Goal: Register for event/course

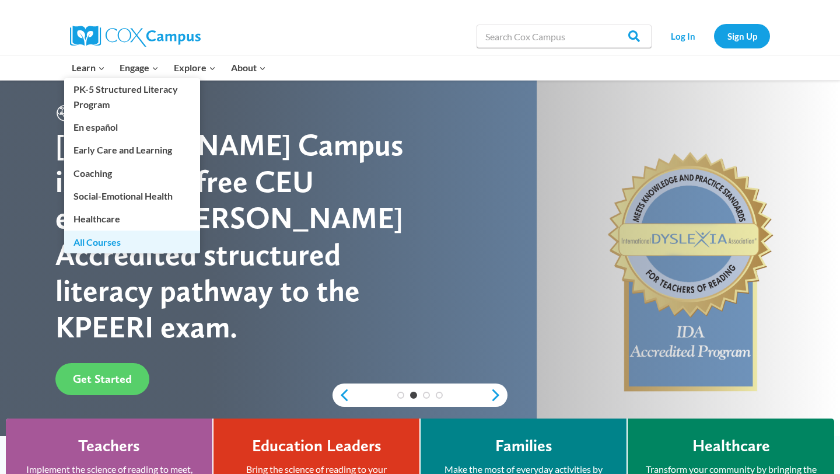
click at [113, 243] on link "All Courses" at bounding box center [132, 241] width 136 height 22
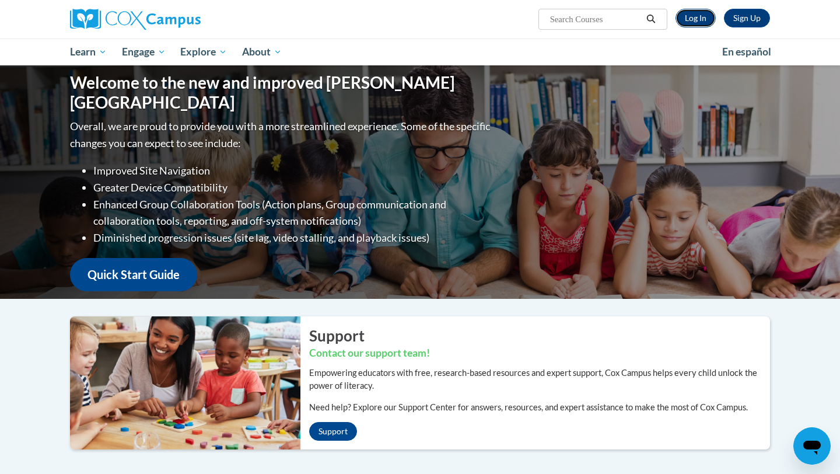
click at [702, 20] on link "Log In" at bounding box center [695, 18] width 40 height 19
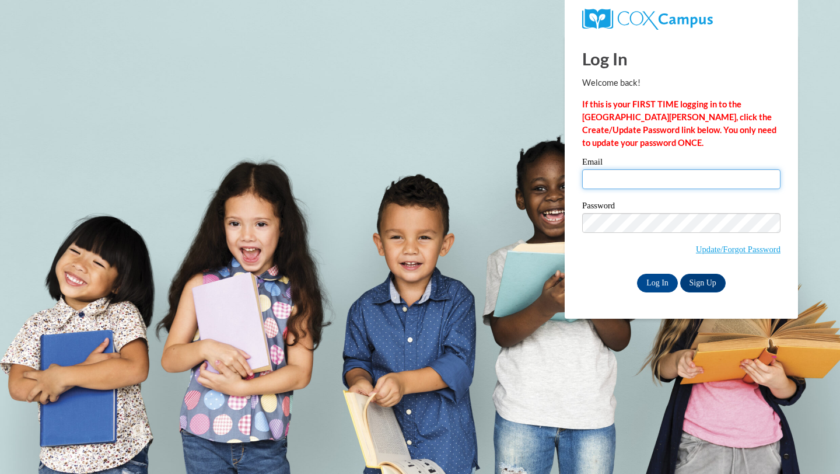
click at [657, 180] on input "Email" at bounding box center [681, 179] width 198 height 20
type input "rschultz@waukesha.k12.wi.us"
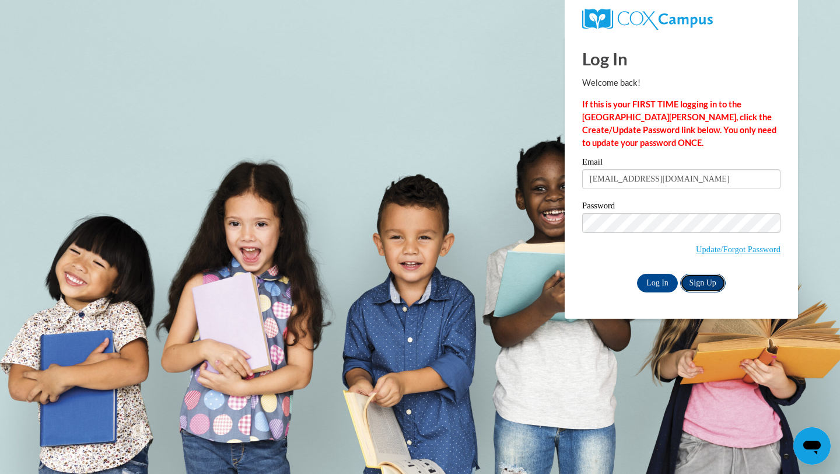
click at [703, 282] on link "Sign Up" at bounding box center [702, 283] width 45 height 19
click at [659, 283] on input "Log In" at bounding box center [657, 283] width 41 height 19
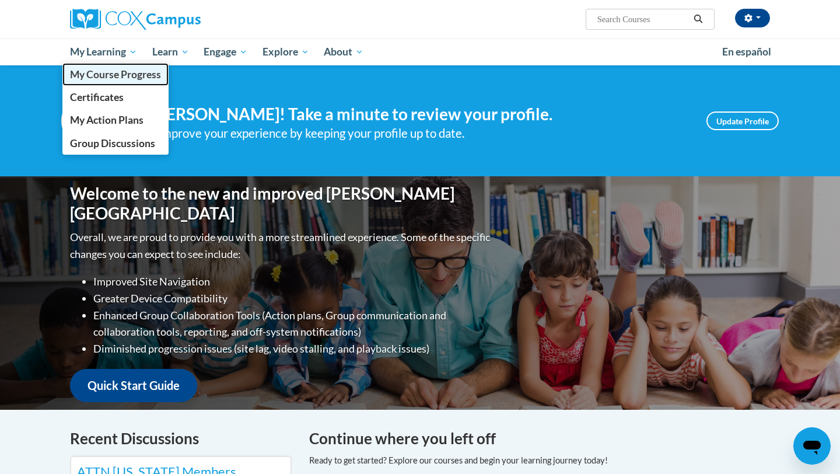
click at [124, 72] on span "My Course Progress" at bounding box center [115, 74] width 91 height 12
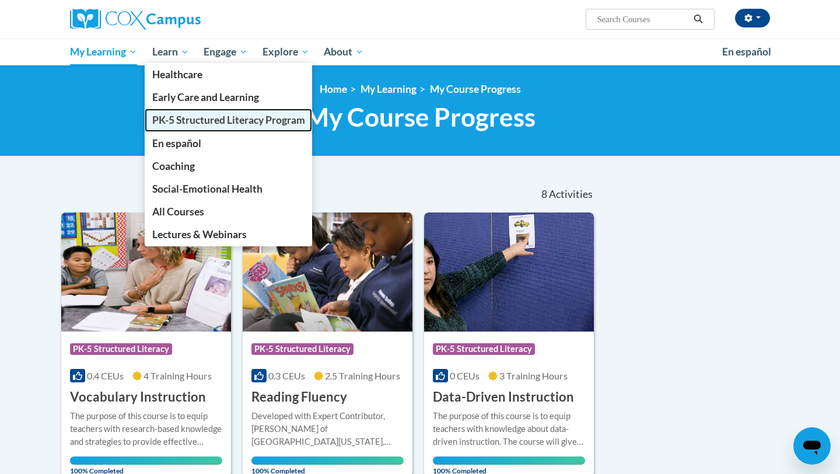
click at [229, 120] on span "PK-5 Structured Literacy Program" at bounding box center [228, 120] width 153 height 12
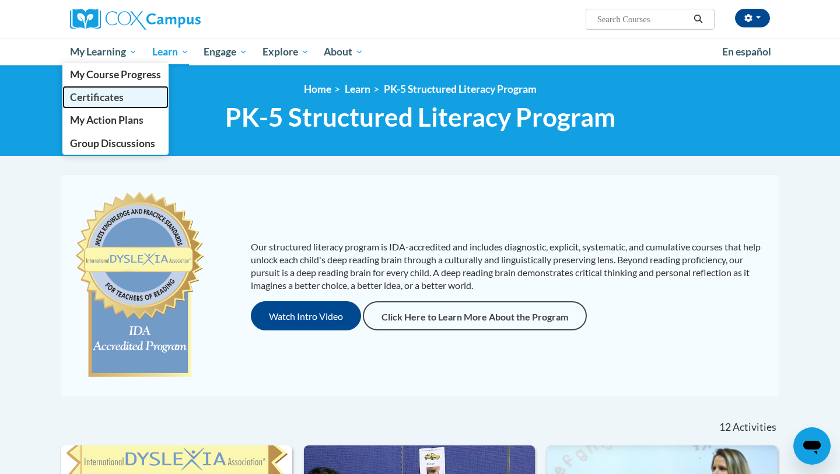
click at [107, 94] on span "Certificates" at bounding box center [97, 97] width 54 height 12
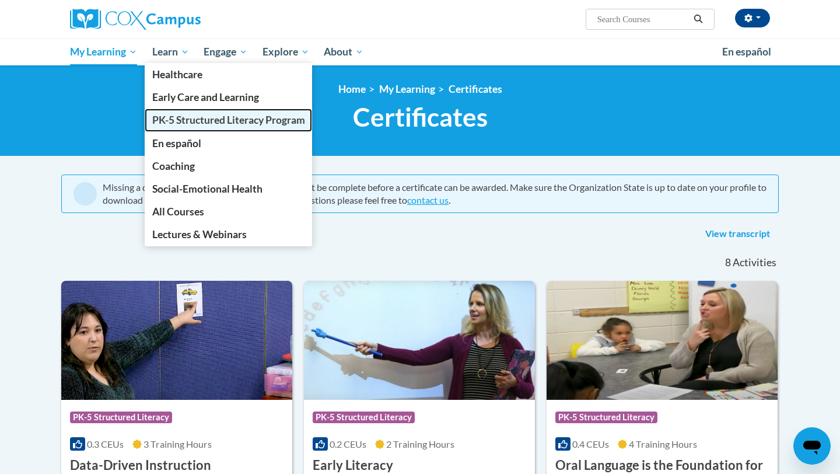
click at [186, 117] on span "PK-5 Structured Literacy Program" at bounding box center [228, 120] width 153 height 12
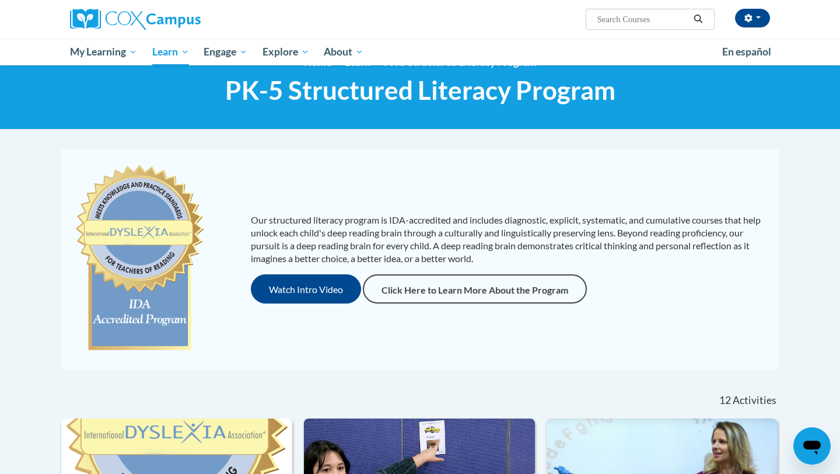
scroll to position [27, 0]
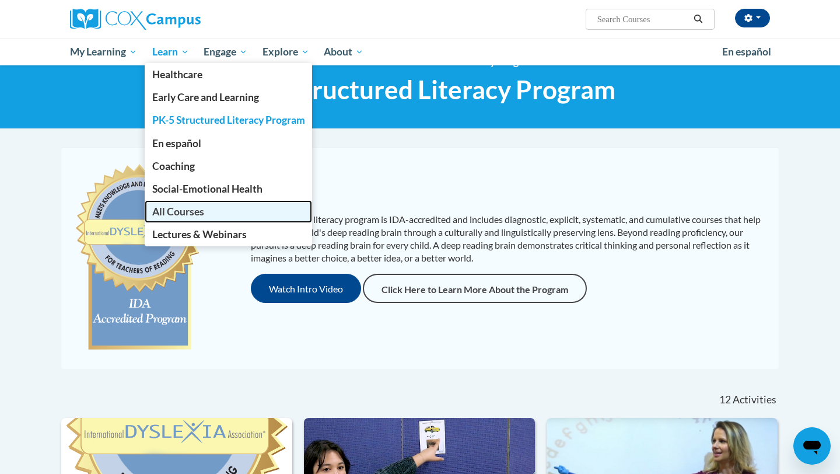
click at [197, 210] on span "All Courses" at bounding box center [178, 211] width 52 height 12
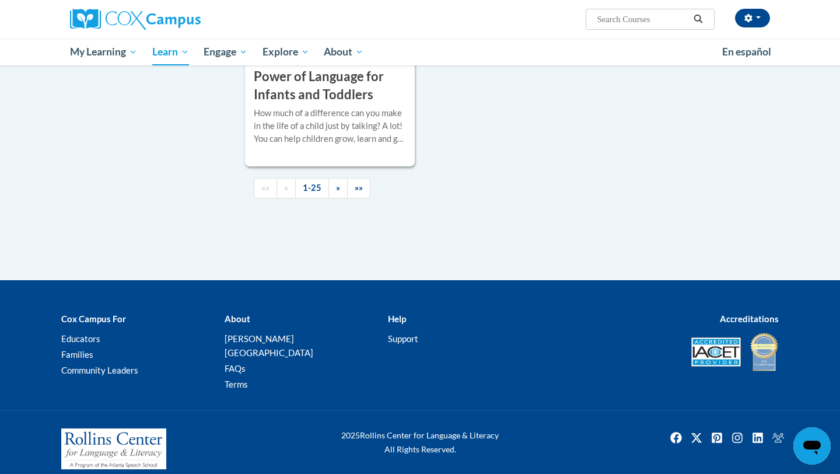
scroll to position [2831, 0]
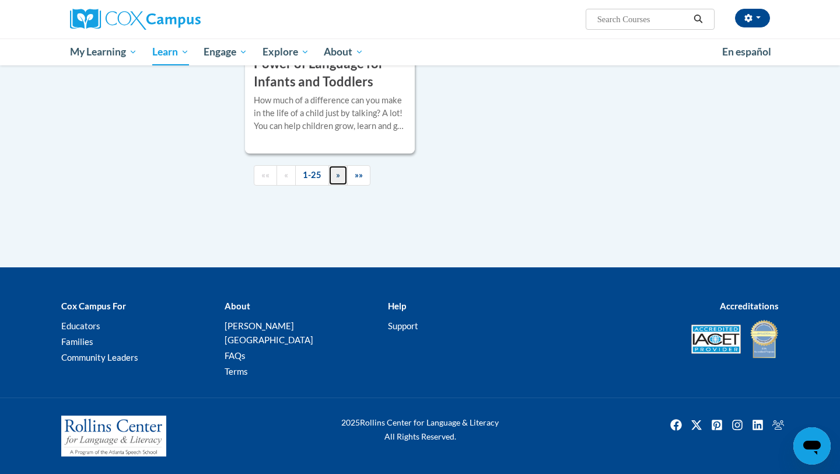
click at [341, 185] on link "»" at bounding box center [337, 175] width 19 height 20
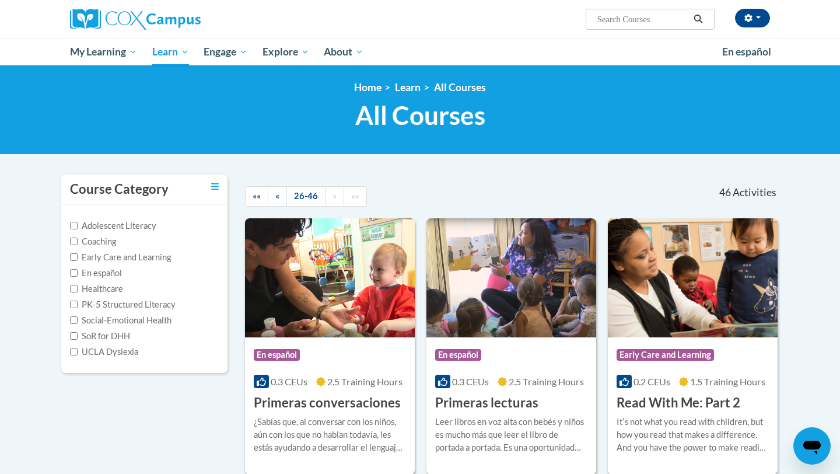
scroll to position [0, 0]
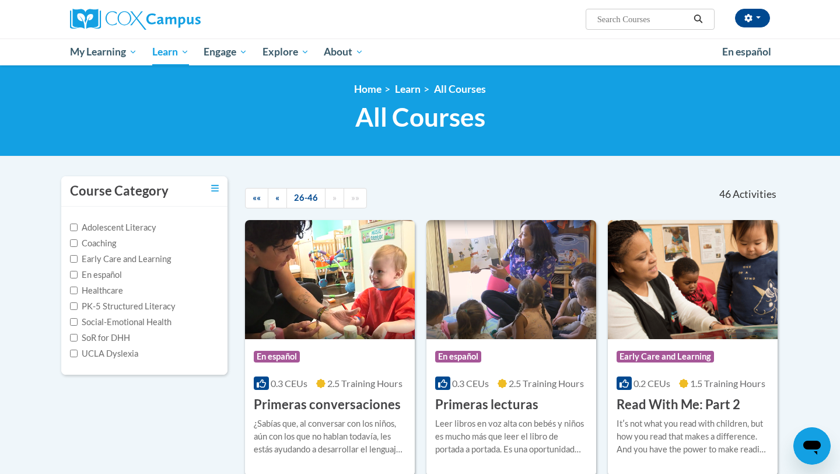
click at [604, 18] on input "Search..." at bounding box center [642, 19] width 93 height 14
click at [634, 19] on input "Search..." at bounding box center [642, 19] width 93 height 14
type input "read aloud"
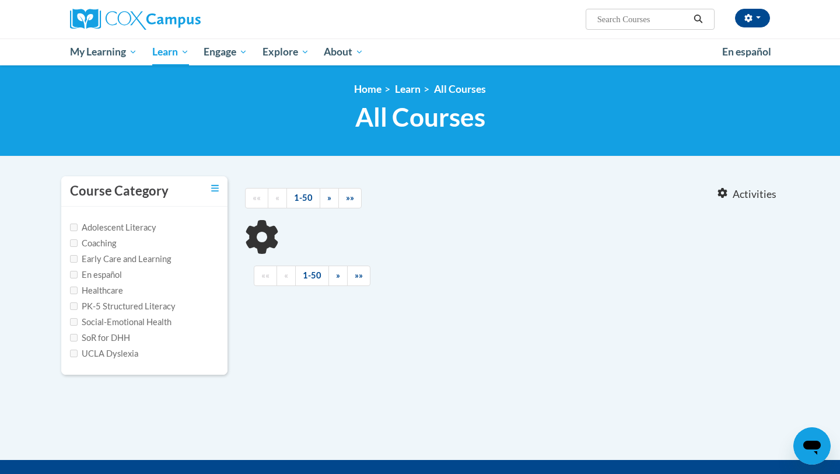
type input "read aloud"
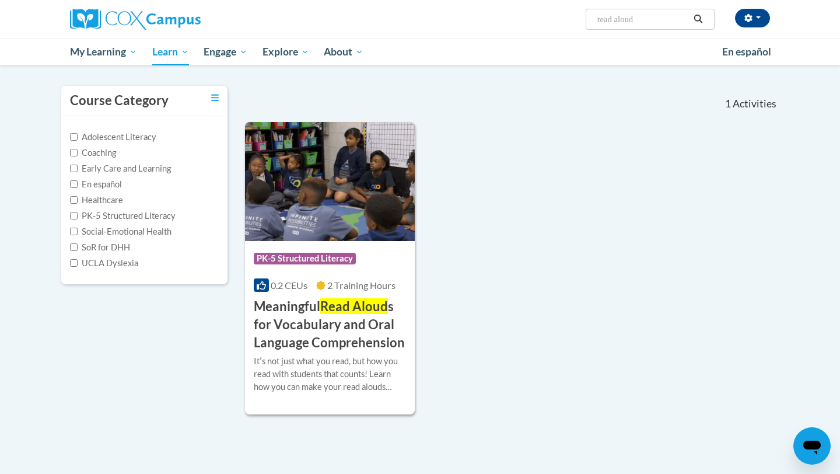
scroll to position [89, 0]
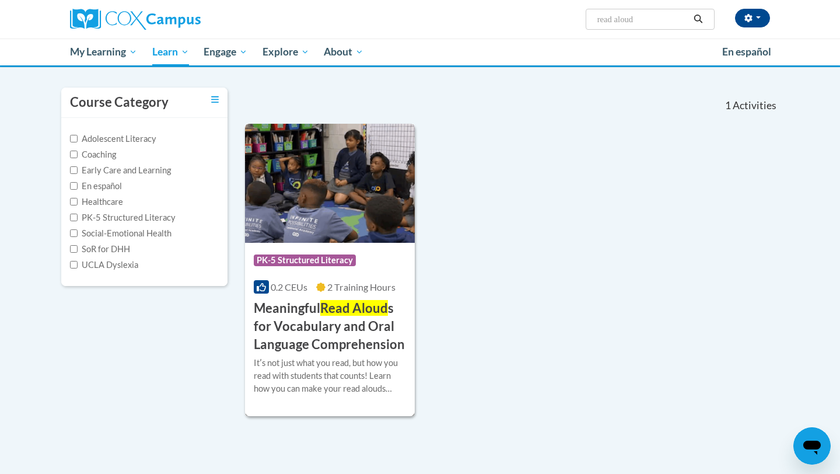
click at [369, 204] on img at bounding box center [330, 183] width 170 height 119
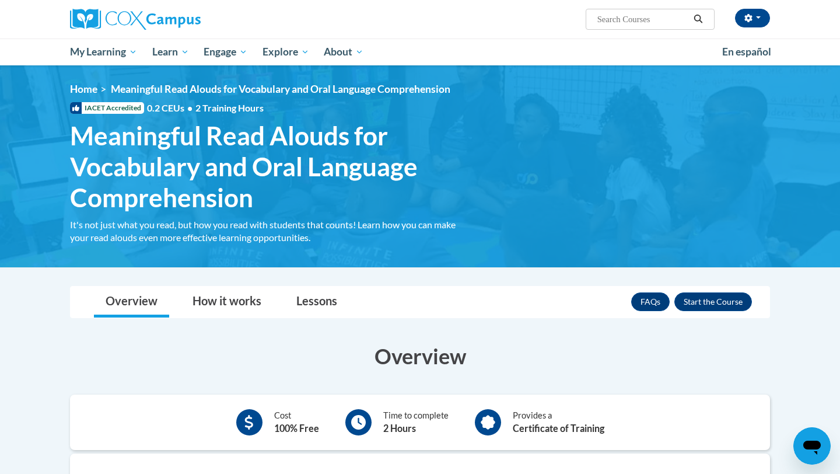
click at [687, 311] on div "FAQs Enroll" at bounding box center [691, 301] width 121 height 30
click at [693, 300] on button "Enroll" at bounding box center [713, 301] width 78 height 19
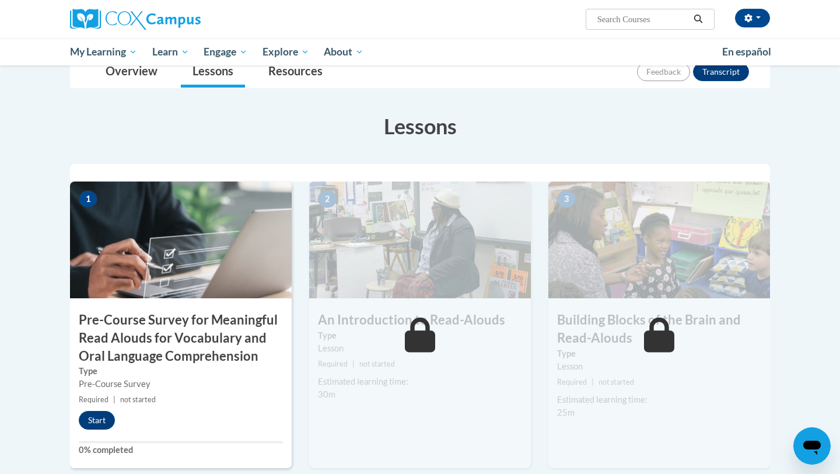
scroll to position [284, 0]
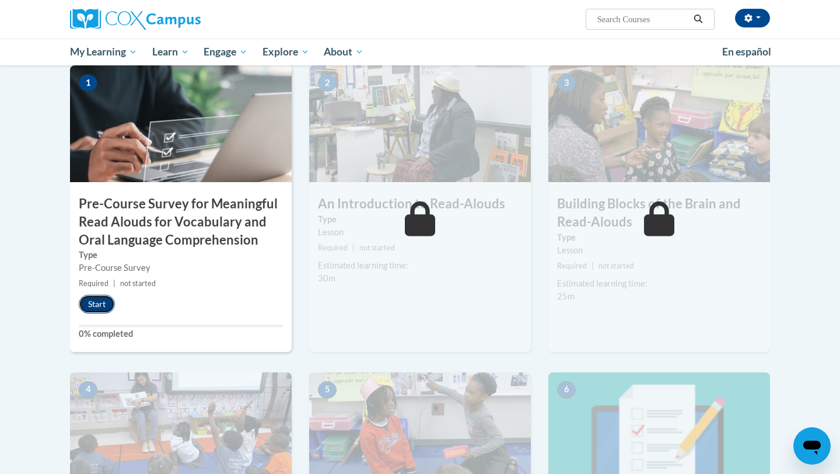
click at [101, 302] on button "Start" at bounding box center [97, 304] width 36 height 19
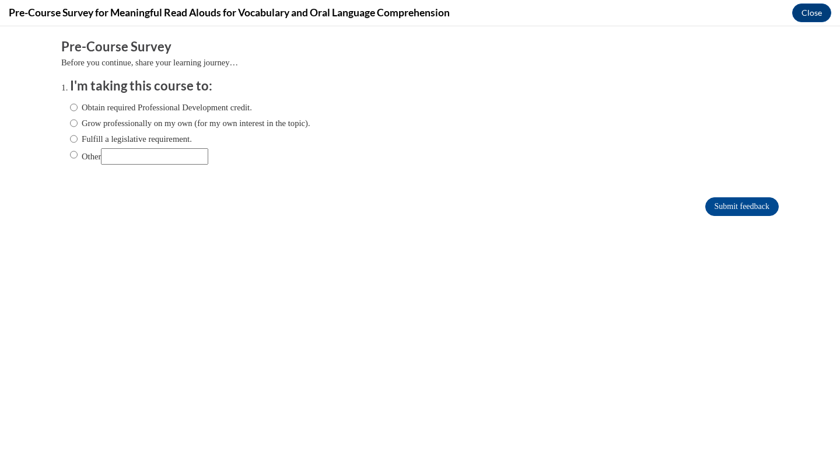
scroll to position [0, 0]
click at [76, 140] on input "Fulfill a legislative requirement." at bounding box center [74, 138] width 8 height 13
radio input "true"
click at [741, 205] on input "Submit feedback" at bounding box center [741, 206] width 73 height 19
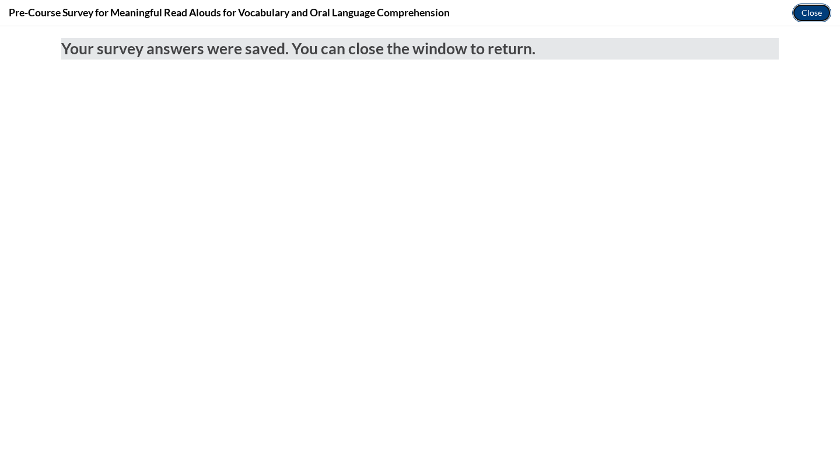
click at [815, 12] on button "Close" at bounding box center [811, 12] width 39 height 19
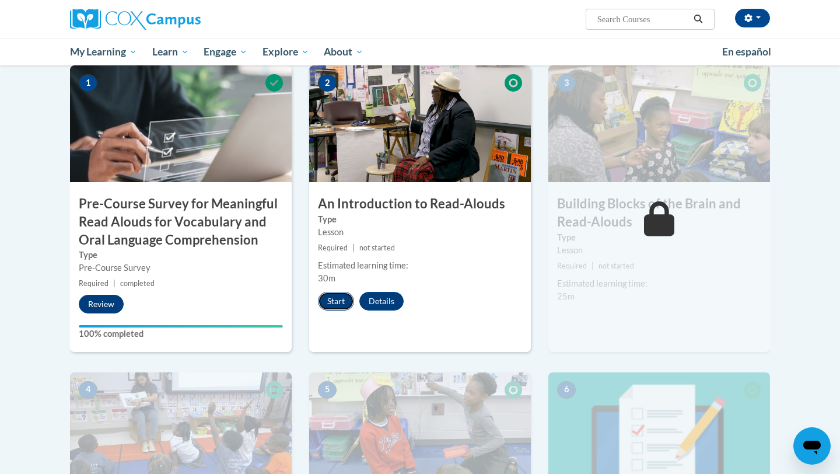
click at [339, 304] on button "Start" at bounding box center [336, 301] width 36 height 19
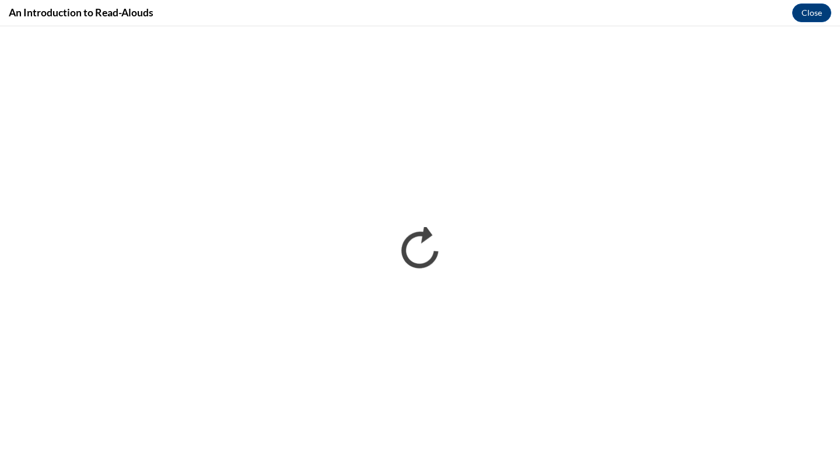
click at [552, 7] on div "An Introduction to Read-Alouds Close" at bounding box center [420, 13] width 840 height 26
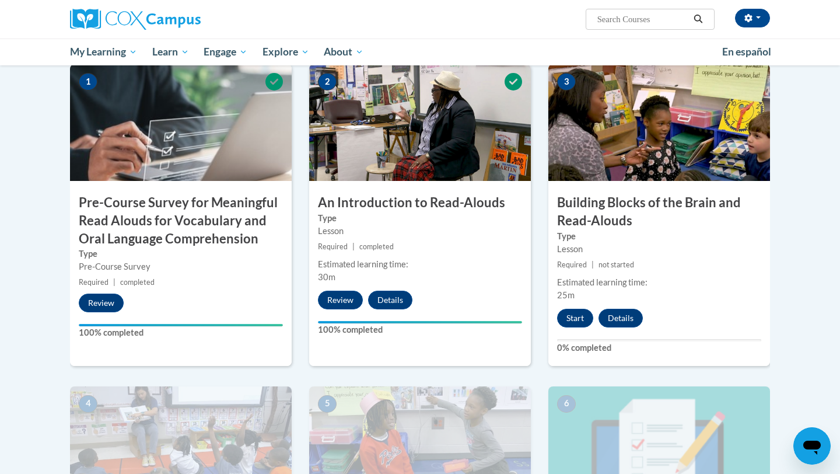
scroll to position [289, 0]
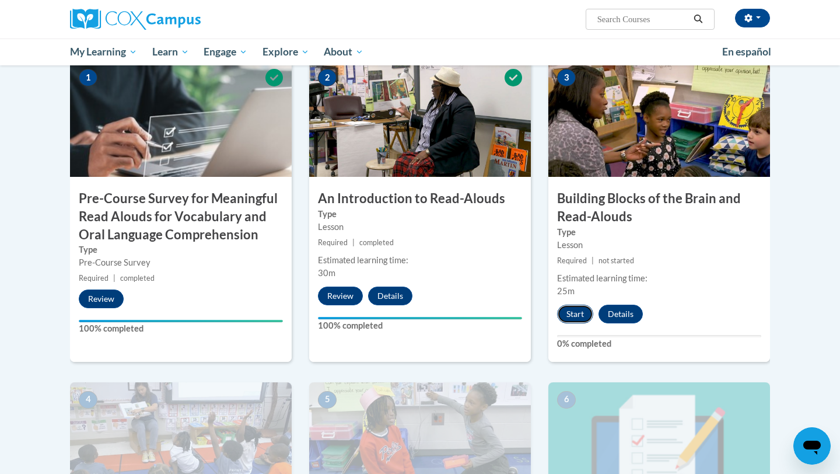
click at [573, 315] on button "Start" at bounding box center [575, 313] width 36 height 19
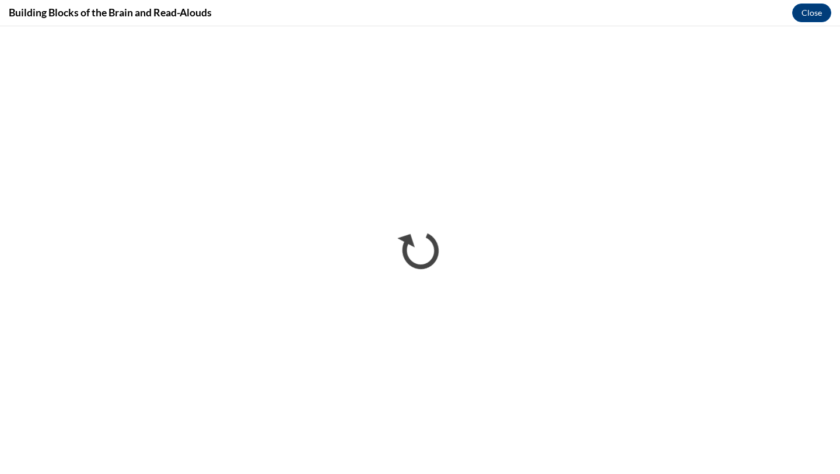
scroll to position [0, 0]
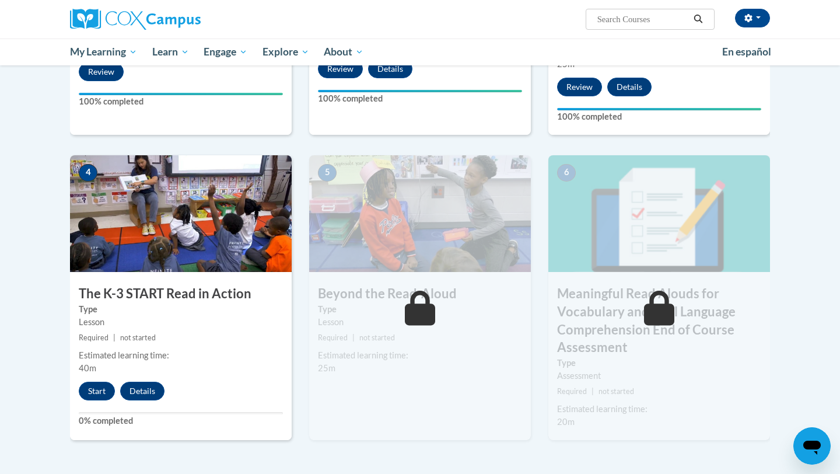
scroll to position [530, 0]
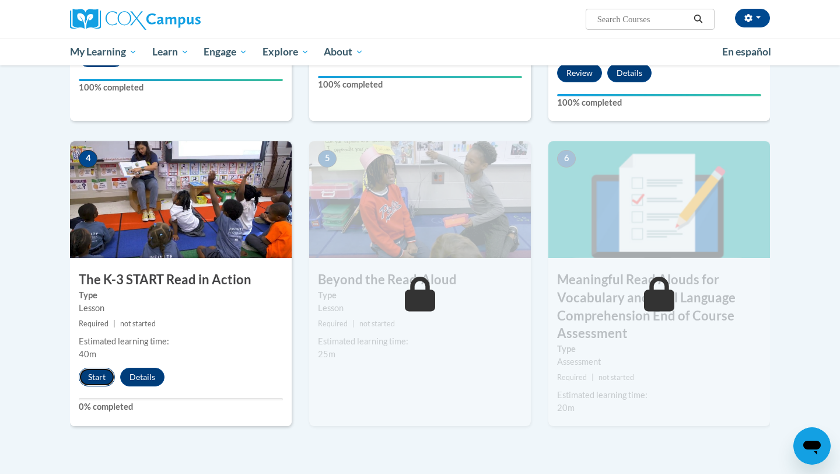
click at [105, 373] on button "Start" at bounding box center [97, 376] width 36 height 19
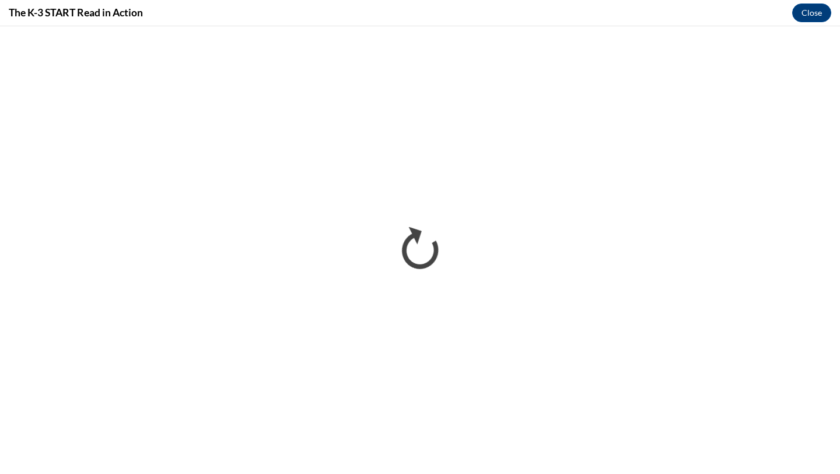
scroll to position [0, 0]
